Goal: Task Accomplishment & Management: Use online tool/utility

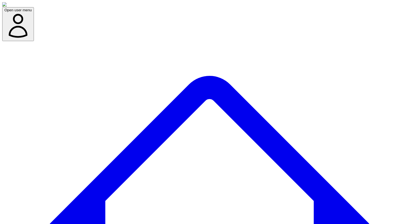
copy h4 "Thought Leadership"
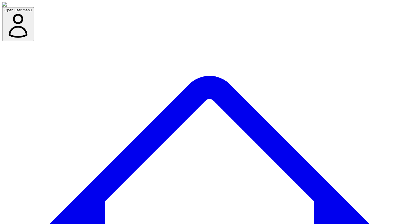
copy h4 "Thought Leadership"
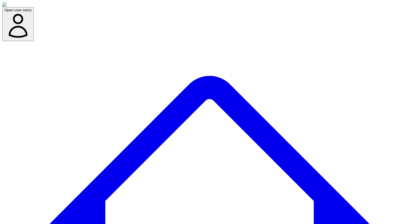
drag, startPoint x: 182, startPoint y: 62, endPoint x: 117, endPoint y: 63, distance: 65.6
copy h4 "For Thought Leadership"
drag, startPoint x: 96, startPoint y: 84, endPoint x: 165, endPoint y: 82, distance: 68.7
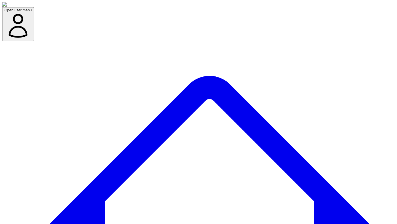
copy p "Start from expert insights"
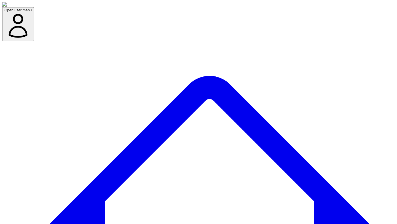
drag, startPoint x: 176, startPoint y: 62, endPoint x: 109, endPoint y: 62, distance: 67.3
copy h4 "For Thought Leadership"
